Goal: Task Accomplishment & Management: Complete application form

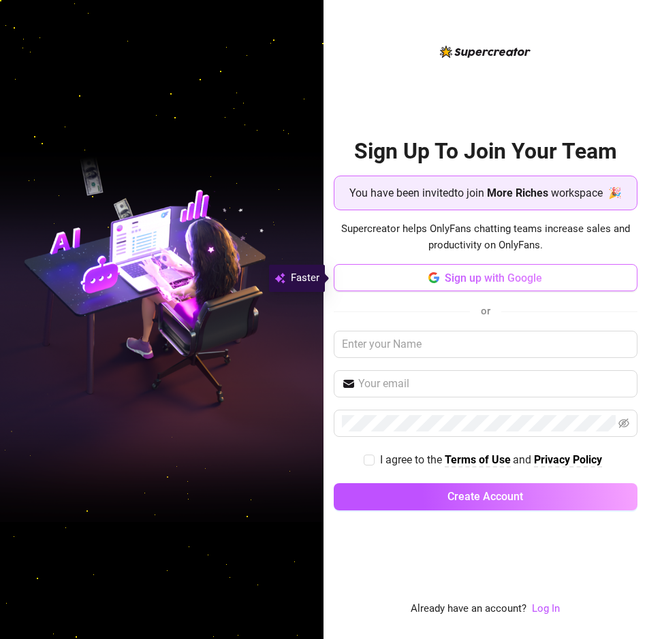
click at [462, 272] on span "Sign up with Google" at bounding box center [492, 278] width 97 height 13
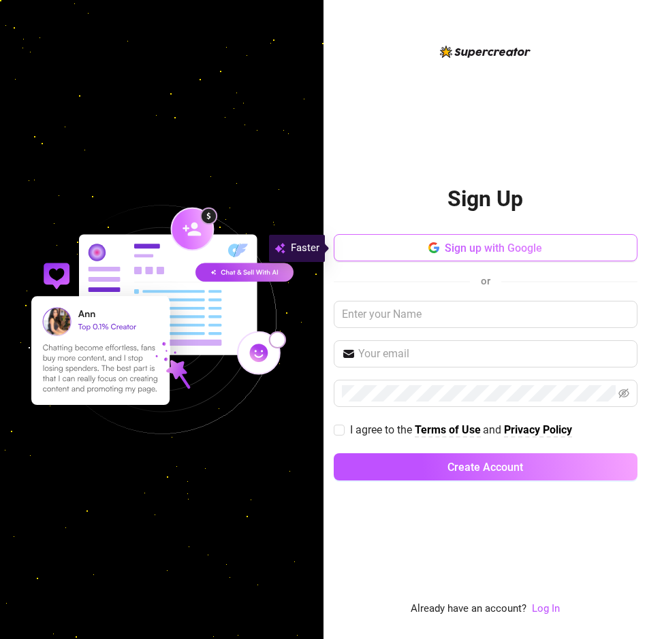
click at [517, 246] on span "Sign up with Google" at bounding box center [492, 248] width 97 height 13
click at [453, 240] on button "Sign up with Google" at bounding box center [485, 247] width 304 height 27
click at [549, 602] on link "Log In" at bounding box center [546, 609] width 28 height 16
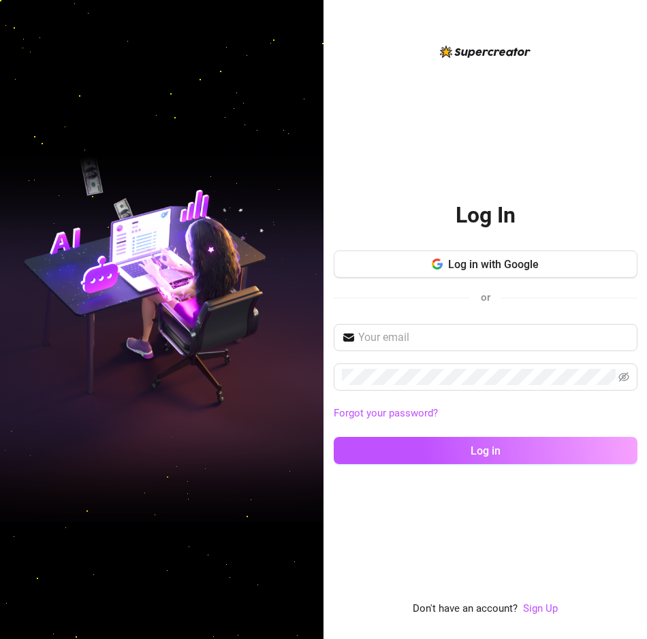
click at [555, 352] on div "Forgot your password? Log in" at bounding box center [485, 400] width 304 height 152
click at [486, 265] on span "Log in with Google" at bounding box center [493, 264] width 91 height 13
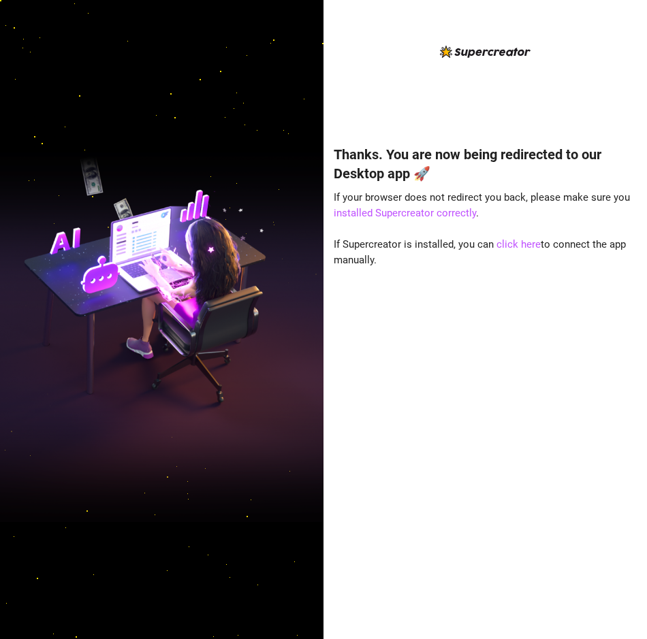
drag, startPoint x: 513, startPoint y: 243, endPoint x: 461, endPoint y: 258, distance: 53.8
click at [461, 258] on div "Thanks. You are now being redirected to our Desktop app 🚀 If your browser does …" at bounding box center [485, 372] width 304 height 491
click at [409, 208] on link "installed Supercreator correctly" at bounding box center [404, 213] width 142 height 12
